Goal: Use online tool/utility: Utilize a website feature to perform a specific function

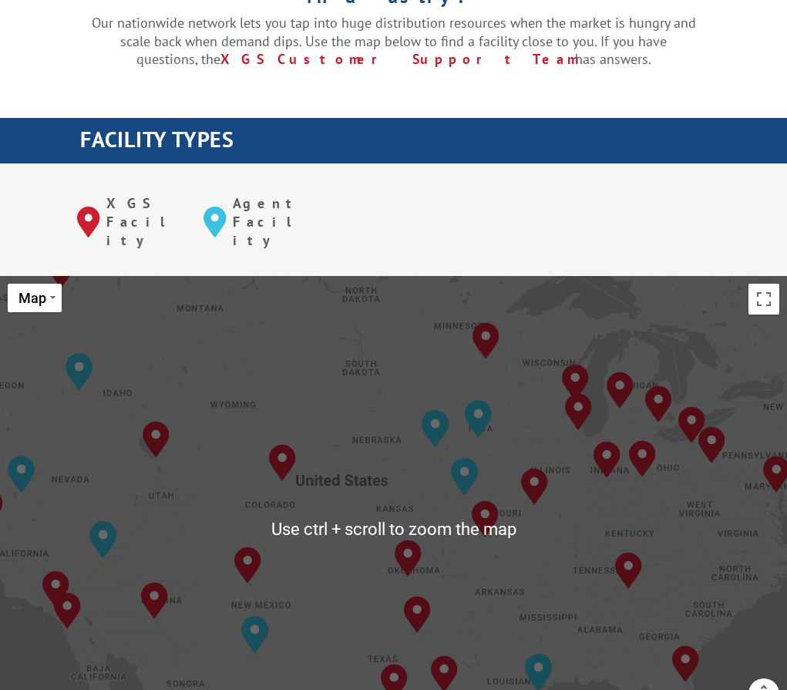
scroll to position [540, 0]
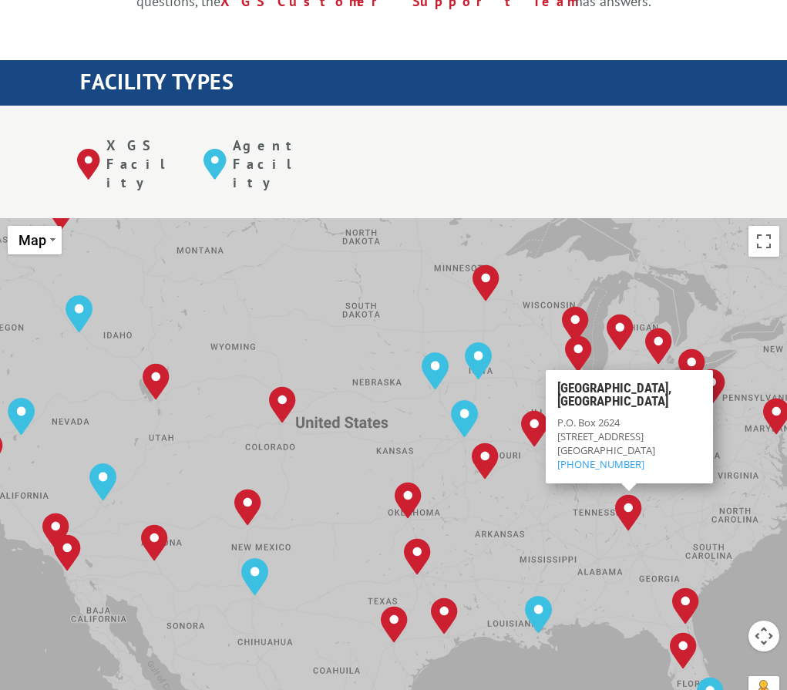
click at [628, 494] on img "Tunnel Hill, GA" at bounding box center [628, 512] width 27 height 37
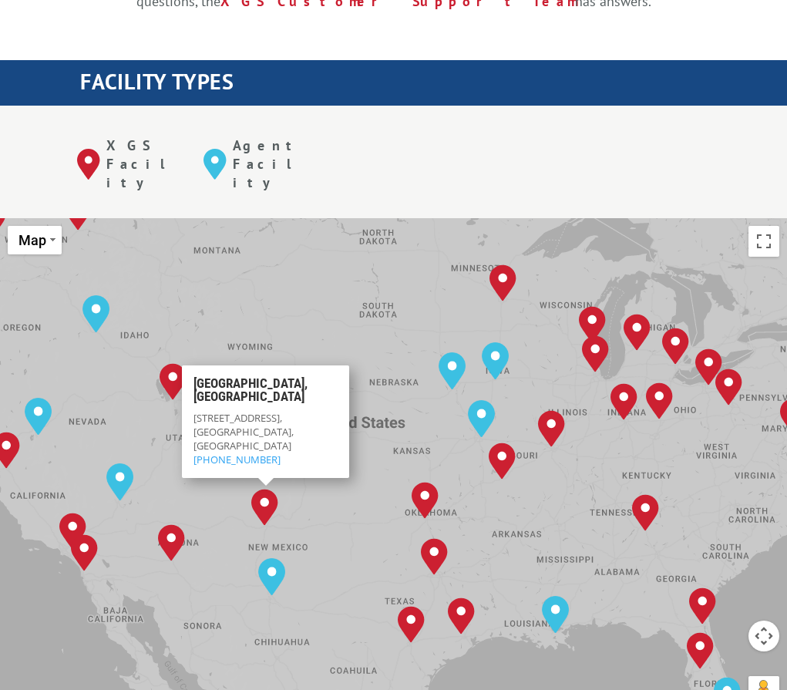
click at [265, 489] on img "Albuquerque, NM" at bounding box center [264, 507] width 27 height 37
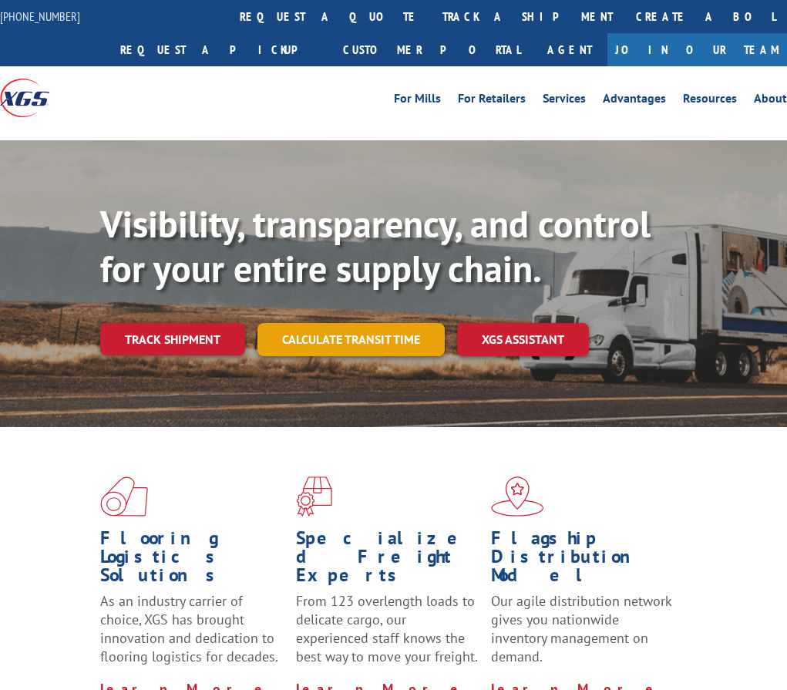
click at [416, 343] on link "Calculate transit time" at bounding box center [351, 339] width 187 height 33
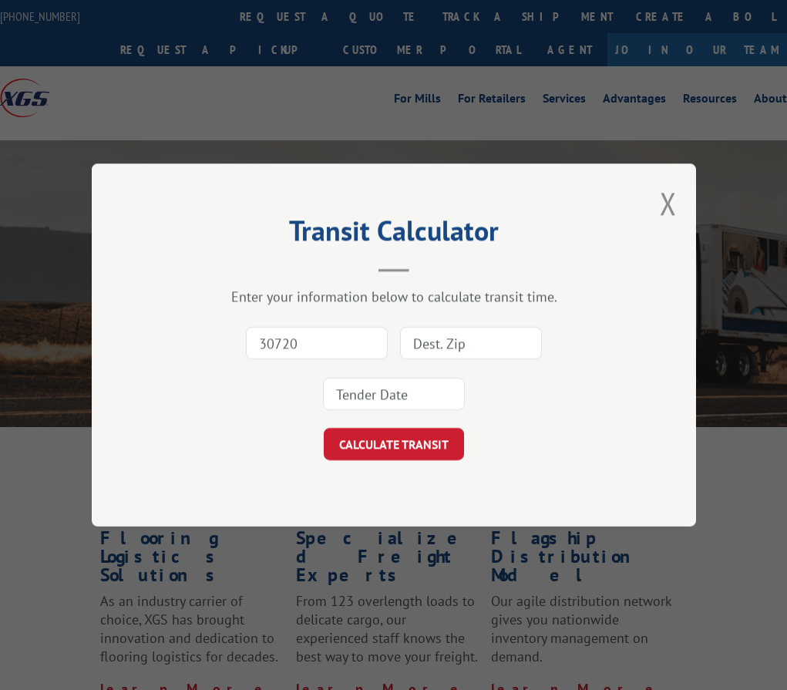
type input "30720"
click at [465, 335] on input at bounding box center [471, 343] width 142 height 32
type input "87101"
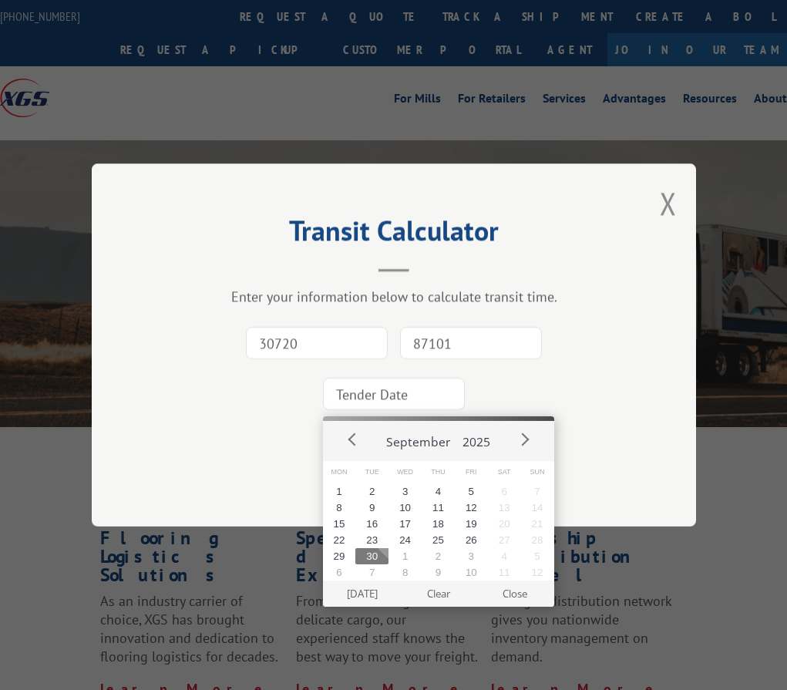
click at [369, 553] on button "30" at bounding box center [371, 556] width 33 height 16
type input "[DATE]"
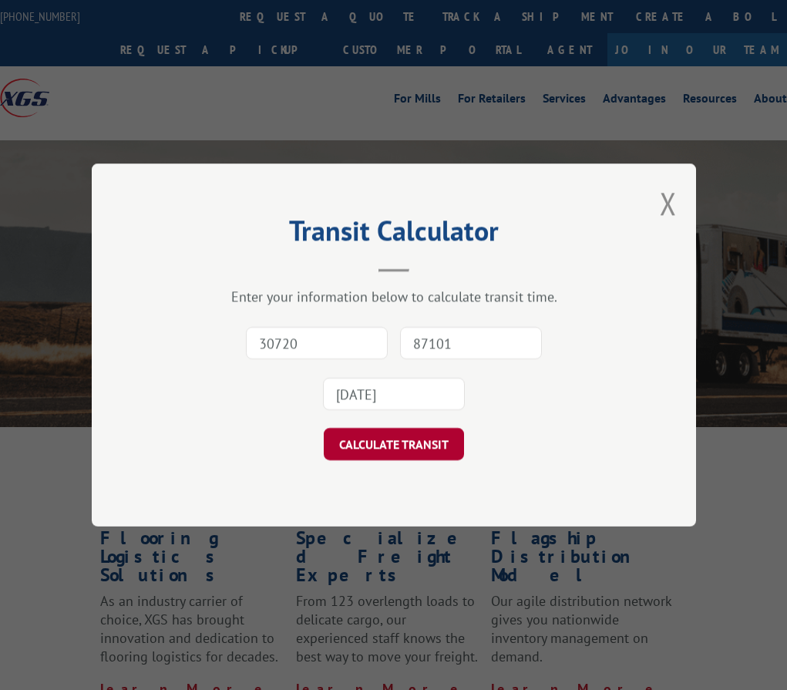
click at [382, 436] on button "CALCULATE TRANSIT" at bounding box center [394, 444] width 140 height 32
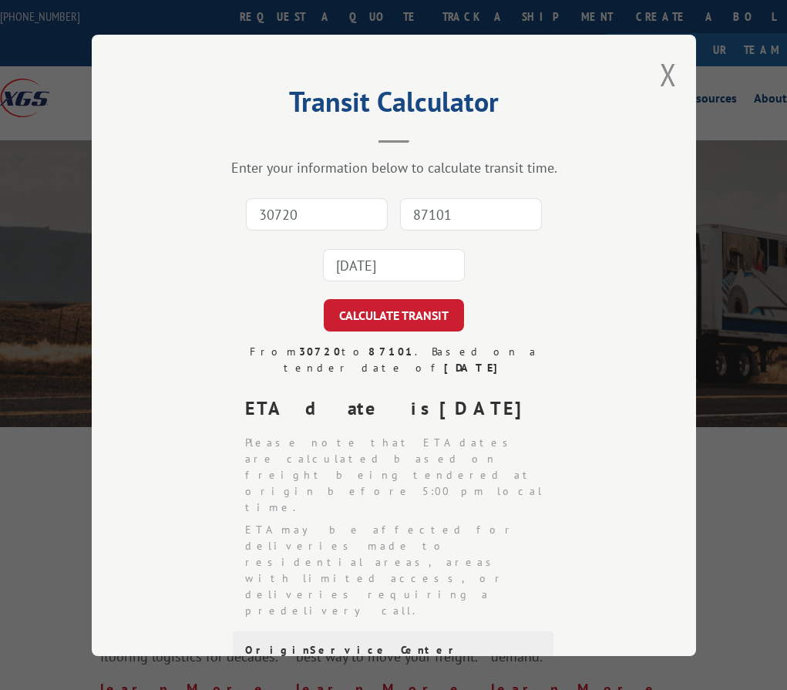
drag, startPoint x: 258, startPoint y: 399, endPoint x: 435, endPoint y: 399, distance: 176.6
click at [435, 399] on div "ETA date is [DATE]" at bounding box center [400, 409] width 310 height 28
click at [662, 74] on button "Close modal" at bounding box center [668, 74] width 17 height 41
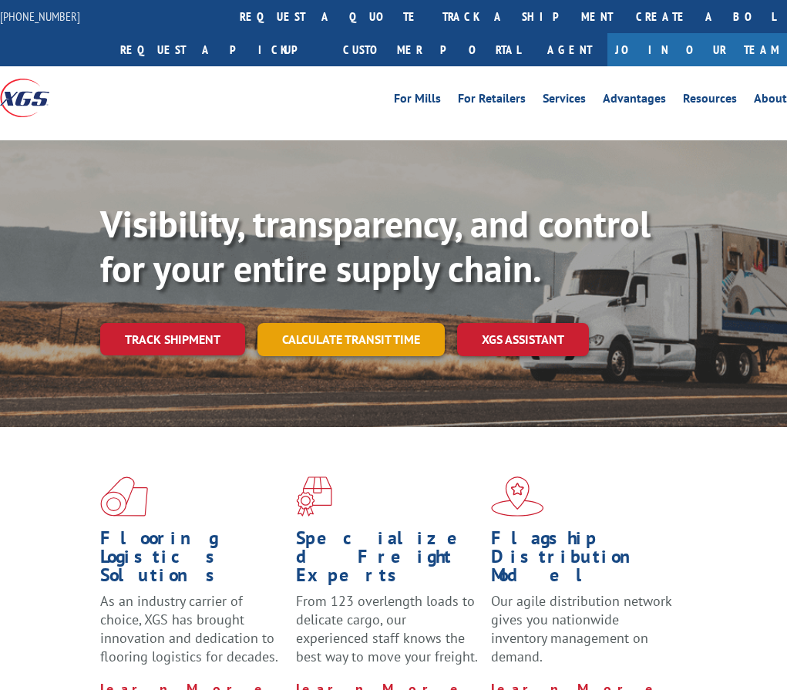
click at [337, 341] on link "Calculate transit time" at bounding box center [351, 339] width 187 height 33
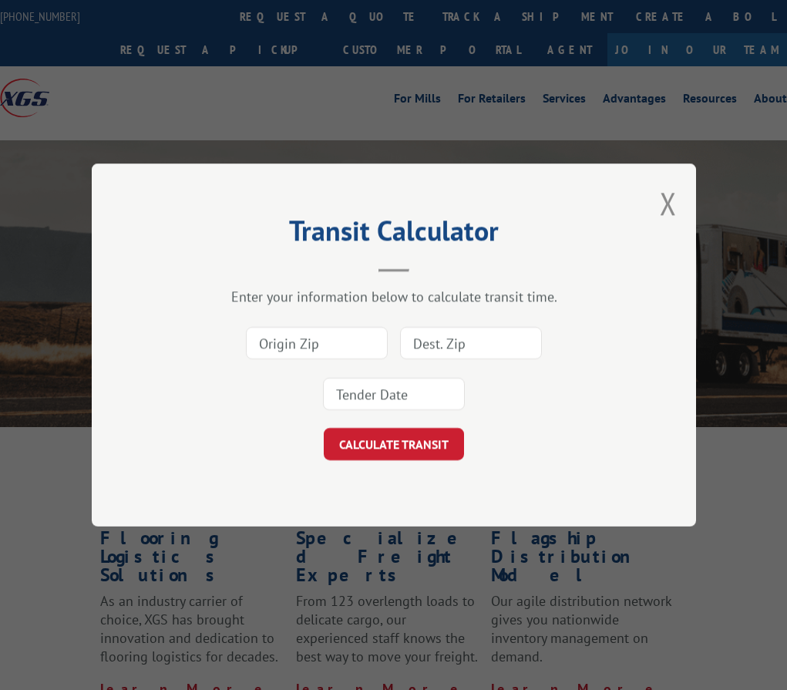
click at [260, 344] on input at bounding box center [317, 343] width 142 height 32
type input "75019"
click at [422, 338] on input at bounding box center [471, 343] width 142 height 32
type input "87101"
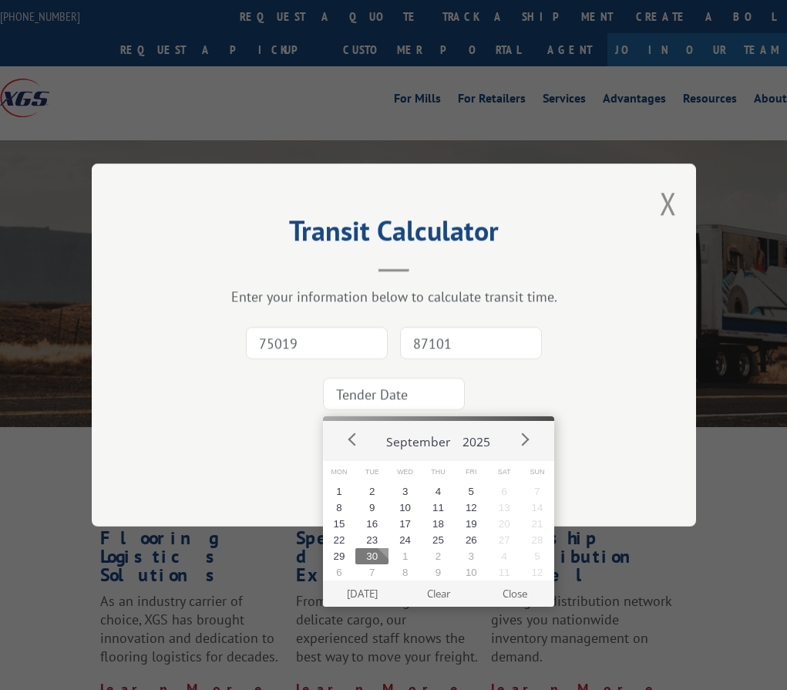
click at [366, 550] on button "30" at bounding box center [371, 556] width 33 height 16
type input "[DATE]"
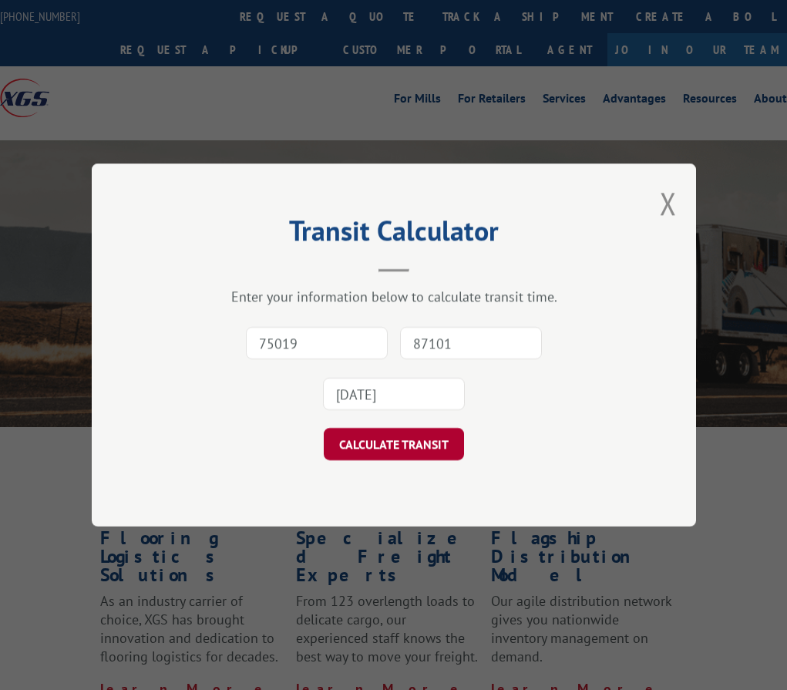
click at [379, 441] on button "CALCULATE TRANSIT" at bounding box center [394, 444] width 140 height 32
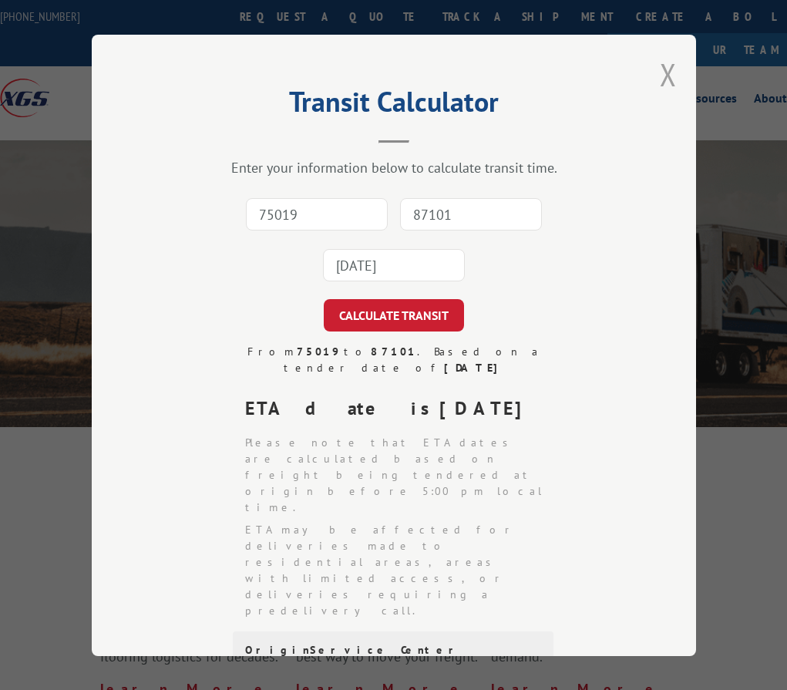
click at [660, 70] on button "Close modal" at bounding box center [668, 74] width 17 height 41
